Goal: Task Accomplishment & Management: Use online tool/utility

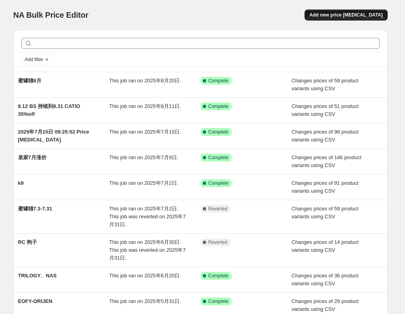
click at [339, 19] on button "Add new price [MEDICAL_DATA]" at bounding box center [346, 14] width 83 height 11
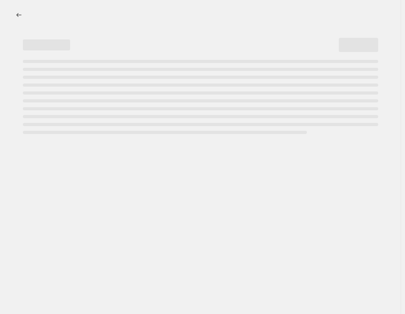
select select "percentage"
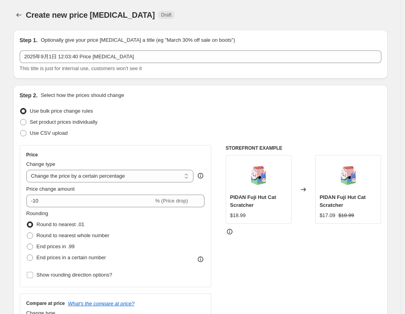
click at [243, 3] on div "Create new price [MEDICAL_DATA]. This page is ready Create new price [MEDICAL_D…" at bounding box center [200, 15] width 375 height 30
click at [47, 135] on span "Use CSV upload" at bounding box center [49, 133] width 38 height 6
click at [21, 130] on input "Use CSV upload" at bounding box center [20, 130] width 0 height 0
radio input "true"
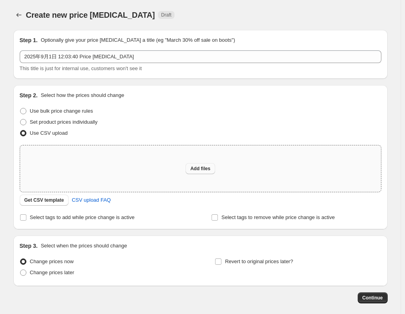
click at [191, 171] on button "Add files" at bounding box center [201, 168] width 30 height 11
type input "C:\fakepath\price.xlsx"
click at [205, 164] on button "Add files" at bounding box center [201, 168] width 30 height 11
type input "C:\fakepath\price.csv"
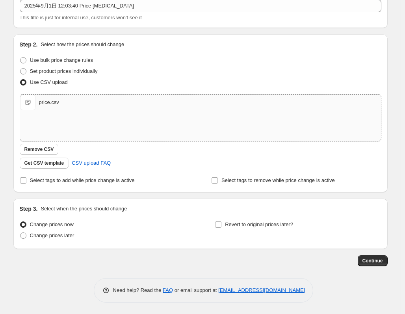
scroll to position [51, 0]
click at [370, 261] on span "Continue" at bounding box center [373, 260] width 21 height 6
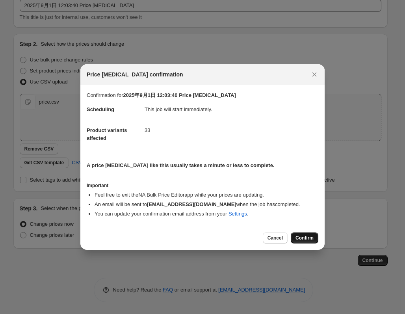
click at [304, 239] on span "Confirm" at bounding box center [305, 238] width 18 height 6
